Goal: Information Seeking & Learning: Learn about a topic

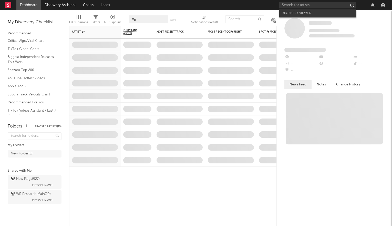
click at [328, 6] on input "text" at bounding box center [317, 5] width 77 height 6
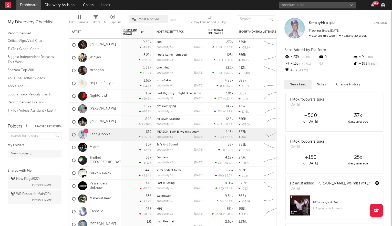
click at [317, 4] on input "medium build" at bounding box center [317, 5] width 77 height 6
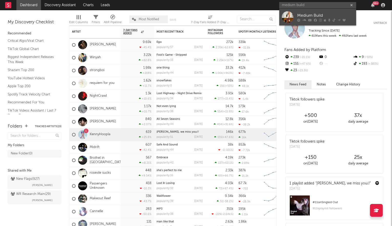
type input "medium build"
click at [313, 17] on div "Medium Build" at bounding box center [325, 15] width 56 height 6
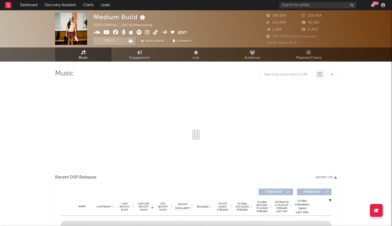
select select "6m"
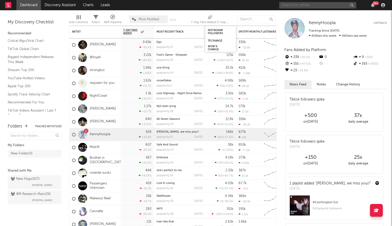
click at [291, 2] on input "text" at bounding box center [317, 5] width 77 height 6
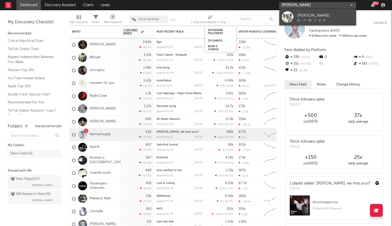
type input "harrison borts"
click at [316, 15] on div "Harrison Borts" at bounding box center [325, 15] width 56 height 6
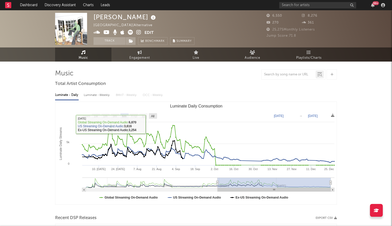
click at [156, 117] on rect "Luminate Daily Consumption" at bounding box center [153, 116] width 8 height 6
select select "All"
type input "2022-11-27"
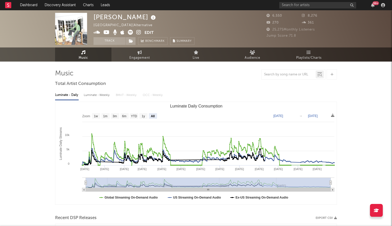
click at [138, 33] on icon at bounding box center [138, 32] width 5 height 5
click at [131, 31] on icon at bounding box center [130, 32] width 5 height 5
click at [293, 3] on input "text" at bounding box center [317, 5] width 77 height 6
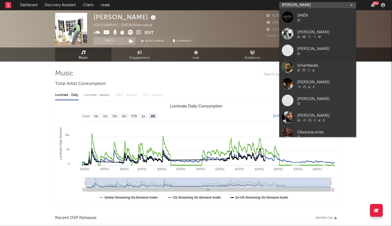
type input "smerz"
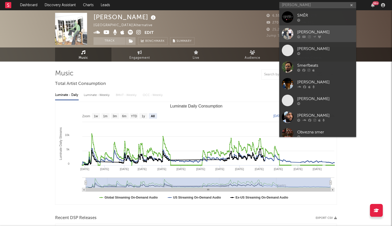
click at [304, 35] on icon at bounding box center [304, 36] width 4 height 3
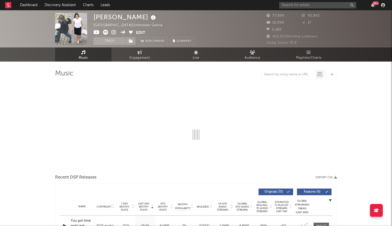
select select "6m"
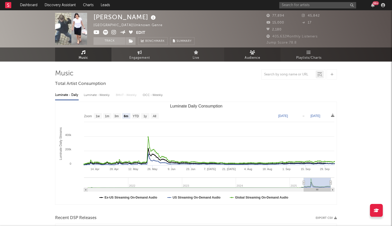
click at [254, 56] on span "Audience" at bounding box center [253, 58] width 16 height 6
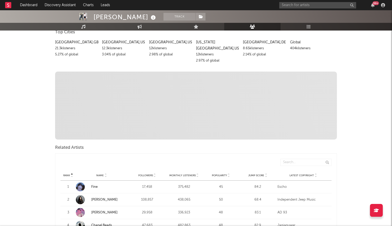
scroll to position [92, 0]
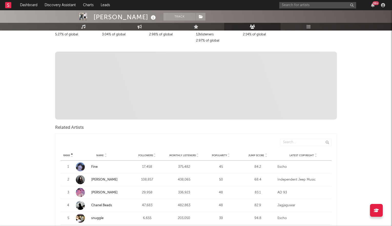
click at [265, 155] on icon at bounding box center [266, 156] width 3 height 2
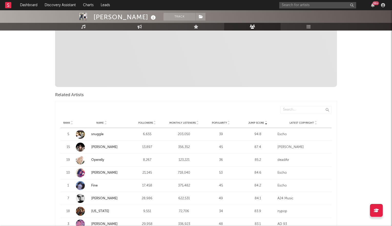
scroll to position [128, 0]
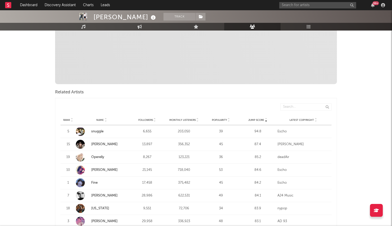
click at [96, 130] on link "snuggle" at bounding box center [97, 131] width 12 height 3
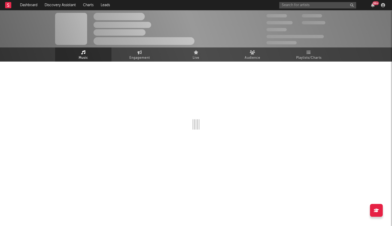
select select "6m"
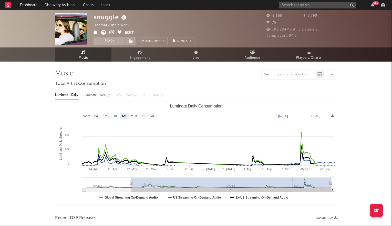
click at [113, 32] on icon at bounding box center [111, 32] width 5 height 5
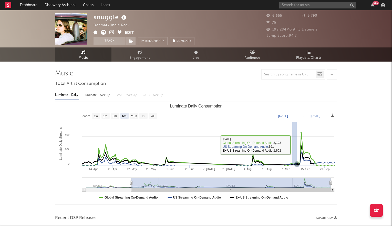
drag, startPoint x: 292, startPoint y: 145, endPoint x: 311, endPoint y: 145, distance: 18.7
click at [311, 145] on rect "Luminate Daily Consumption" at bounding box center [196, 153] width 282 height 103
type input "2025-09-05"
type input "2025-09-19"
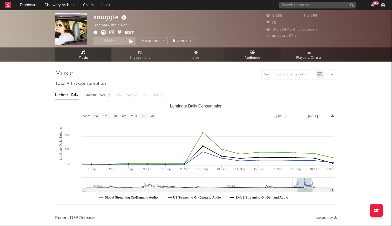
click at [250, 51] on icon at bounding box center [252, 52] width 5 height 4
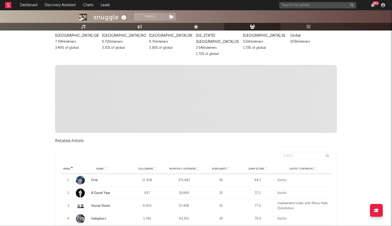
scroll to position [104, 0]
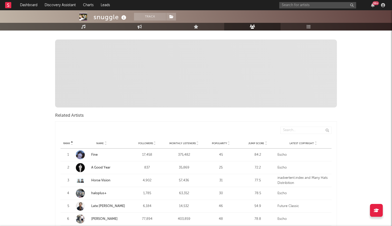
click at [266, 141] on icon at bounding box center [266, 142] width 3 height 2
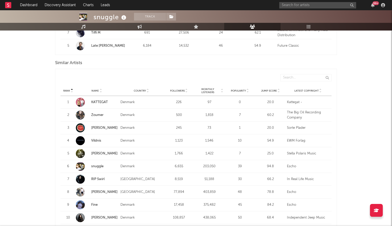
scroll to position [465, 0]
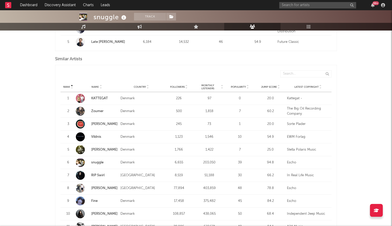
click at [279, 85] on icon at bounding box center [279, 86] width 3 height 2
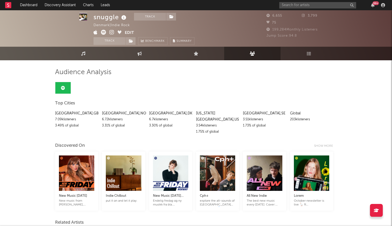
scroll to position [0, 0]
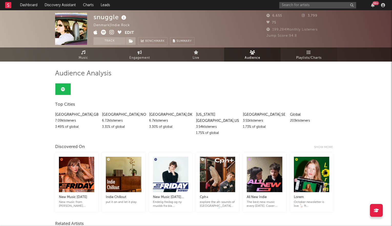
click at [307, 56] on span "Playlists/Charts" at bounding box center [308, 58] width 25 height 6
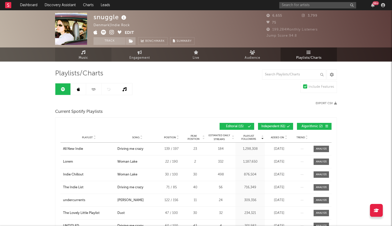
click at [83, 58] on span "Music" at bounding box center [83, 58] width 9 height 6
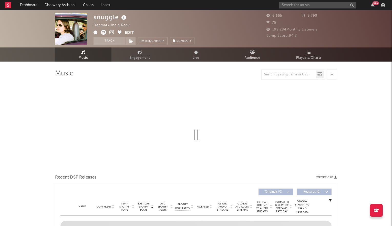
select select "6m"
